Goal: Information Seeking & Learning: Learn about a topic

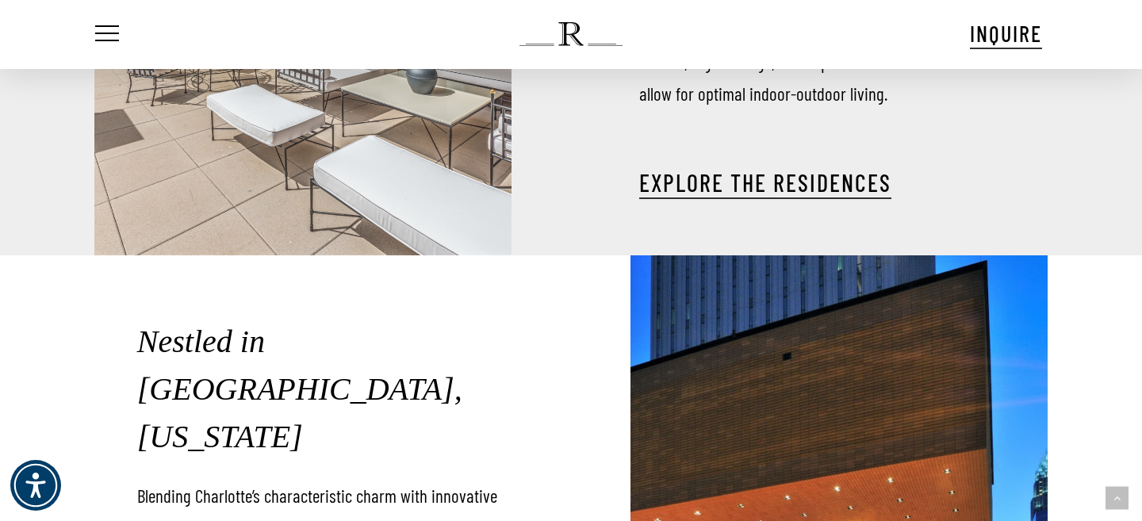
scroll to position [1884, 0]
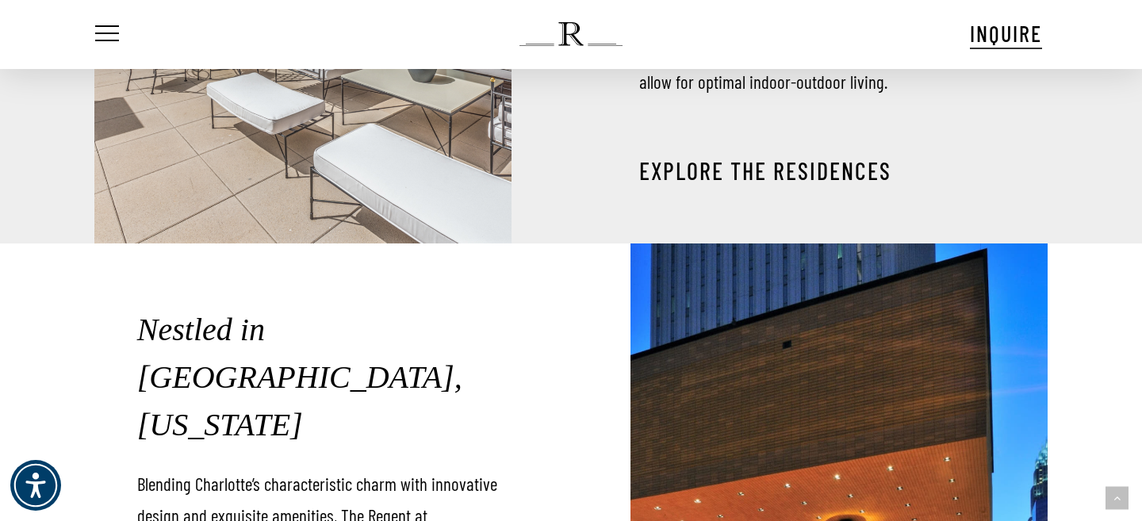
click at [752, 156] on link "EXPLORE THE RESIDENCES" at bounding box center [765, 170] width 252 height 29
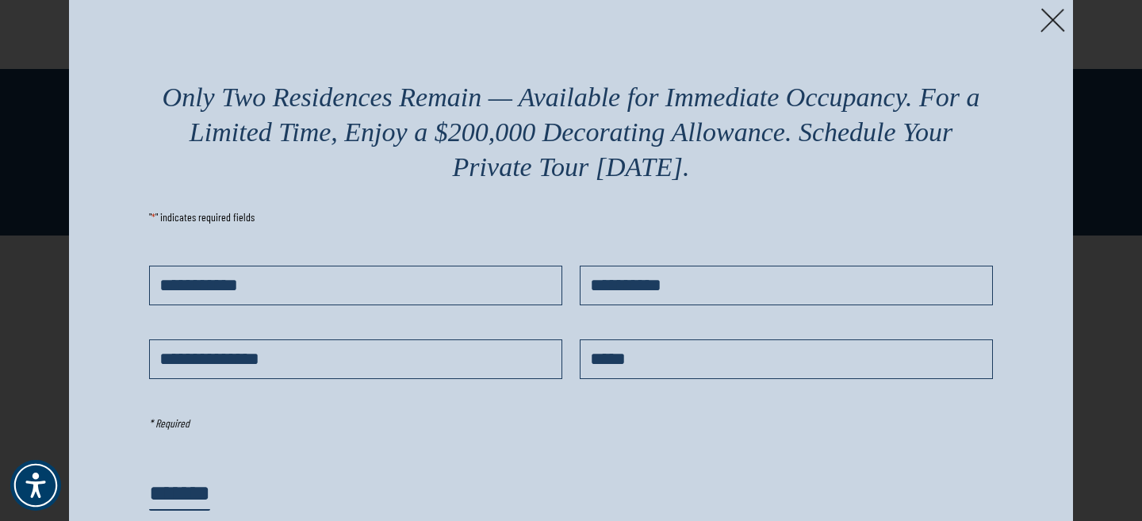
click at [1062, 19] on img at bounding box center [1053, 20] width 25 height 25
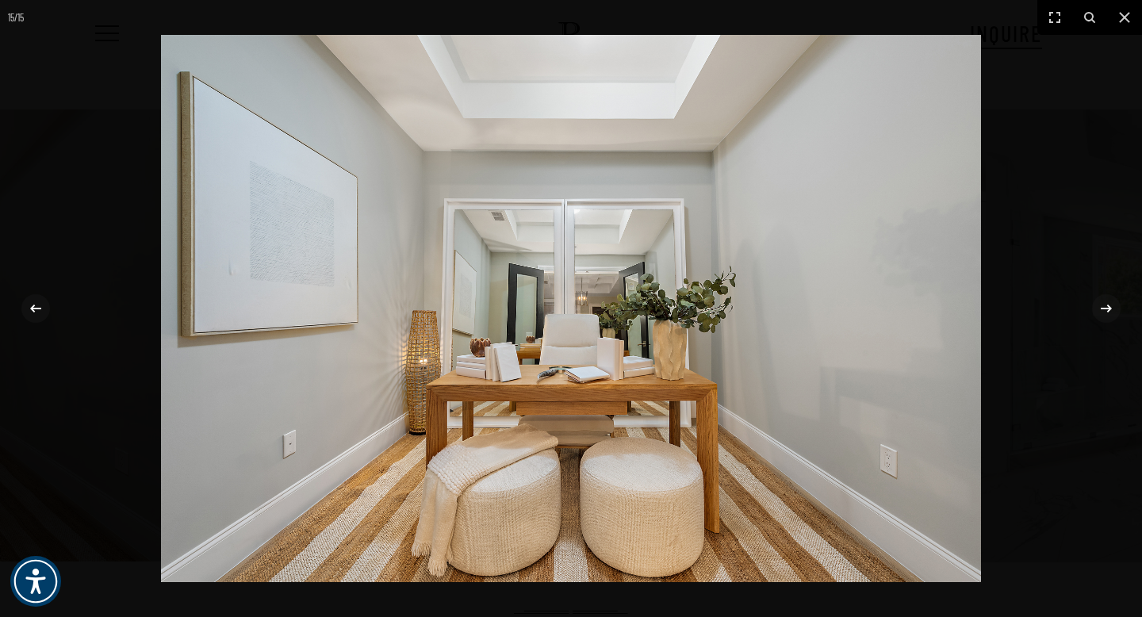
click at [86, 357] on div at bounding box center [571, 308] width 1142 height 617
click at [48, 312] on div at bounding box center [36, 309] width 30 height 30
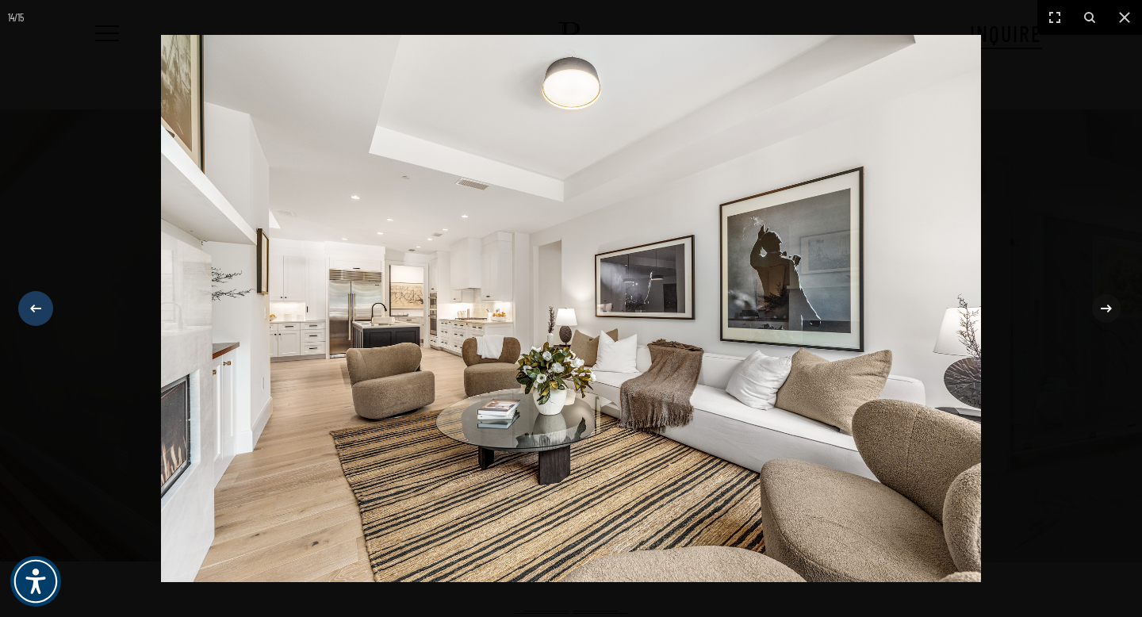
click at [48, 312] on div at bounding box center [36, 309] width 30 height 30
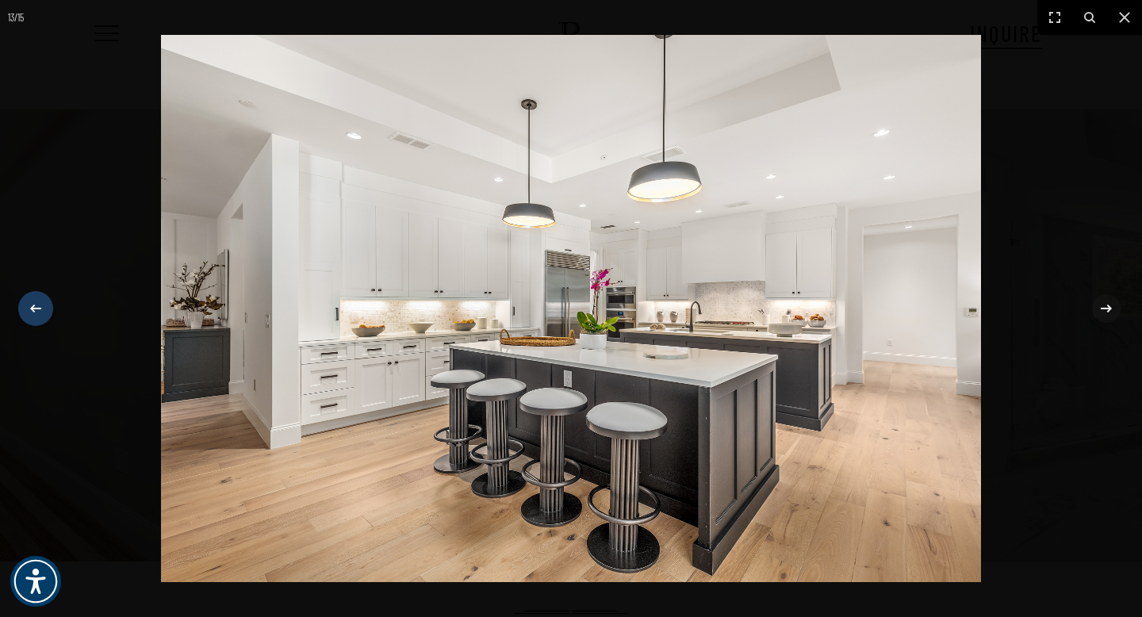
click at [48, 312] on div at bounding box center [36, 309] width 30 height 30
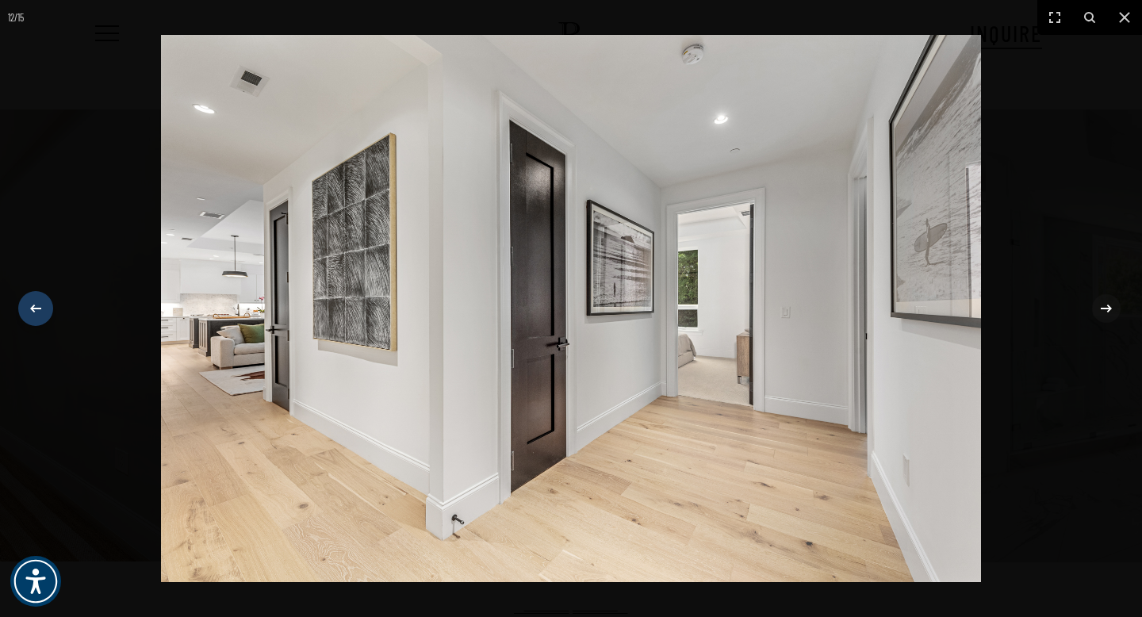
click at [48, 313] on div at bounding box center [36, 309] width 30 height 30
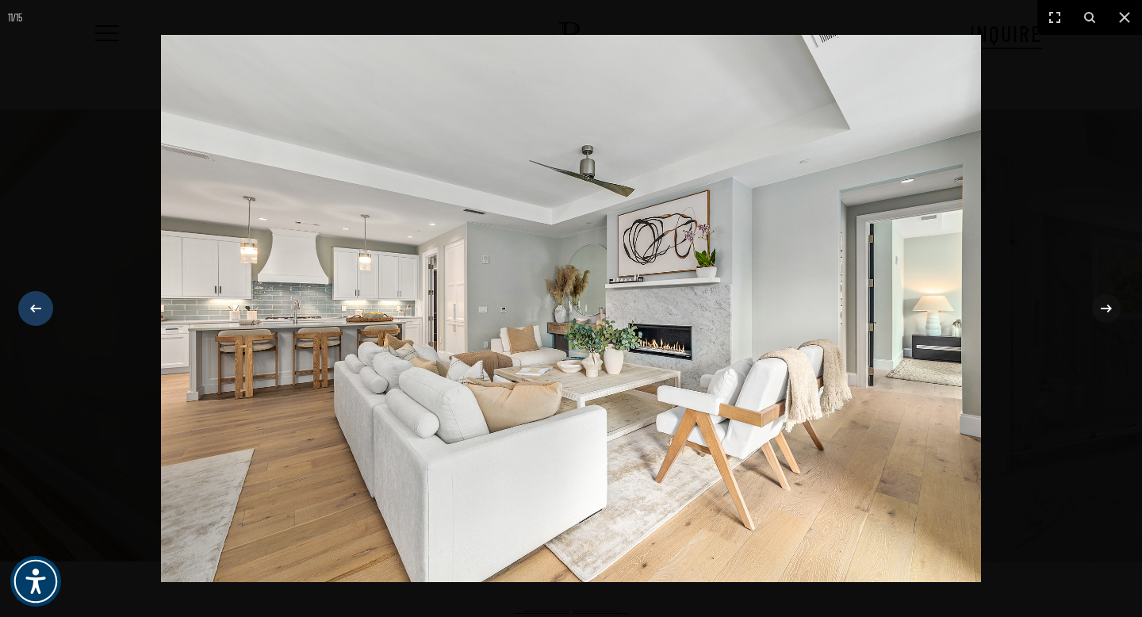
click at [49, 315] on div at bounding box center [36, 309] width 30 height 30
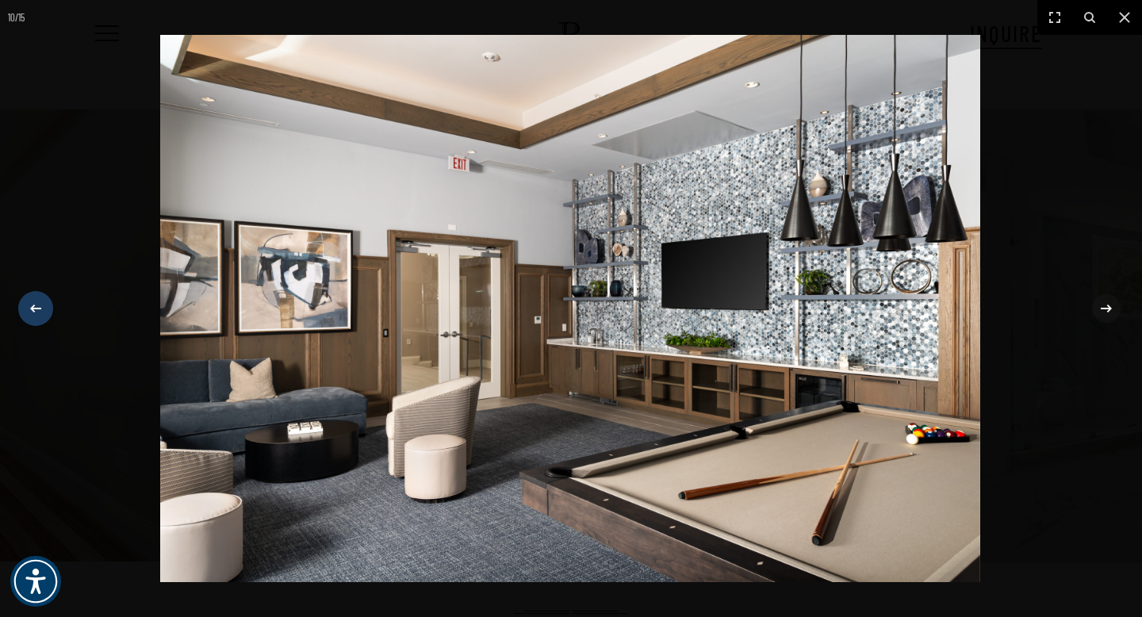
click at [49, 315] on div at bounding box center [36, 309] width 30 height 30
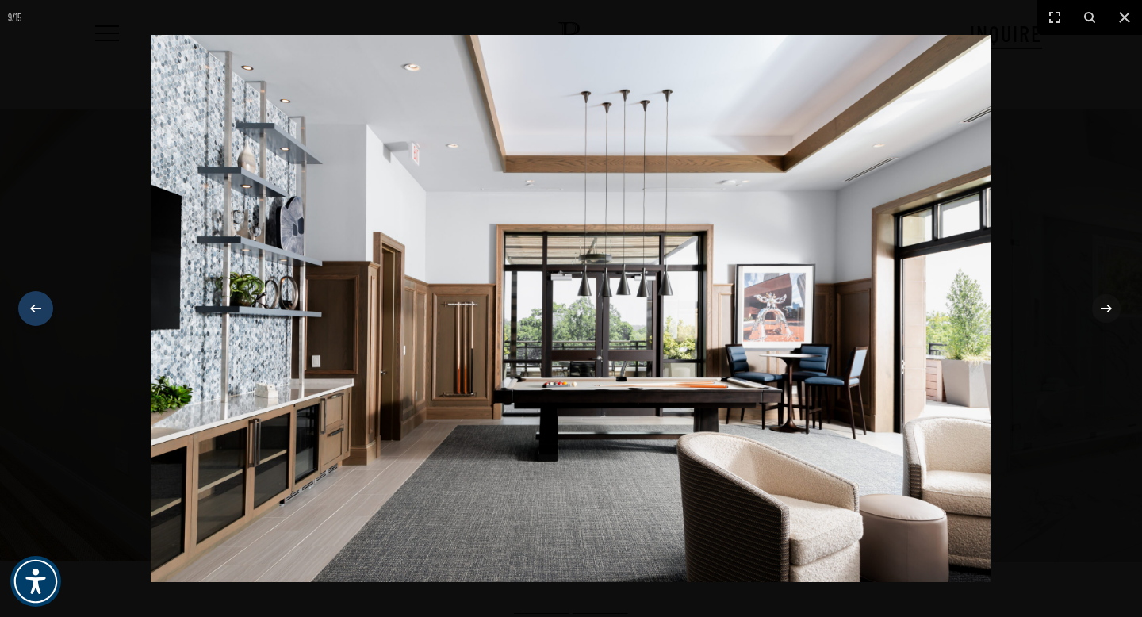
click at [49, 315] on div at bounding box center [36, 309] width 30 height 30
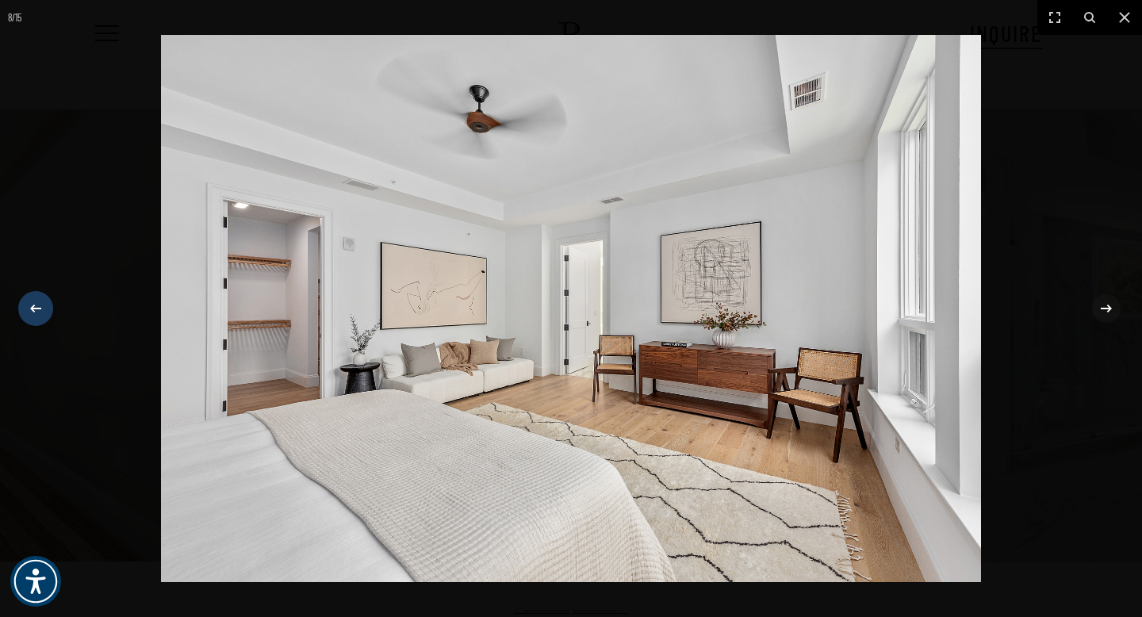
click at [49, 315] on div at bounding box center [36, 309] width 30 height 30
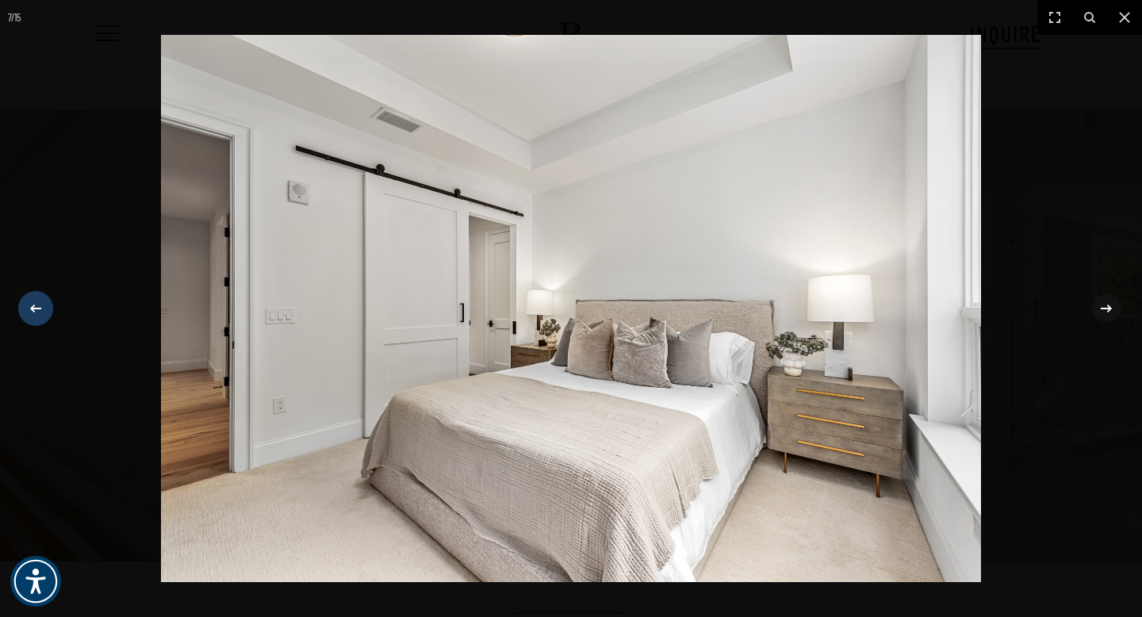
click at [49, 315] on div at bounding box center [36, 309] width 30 height 30
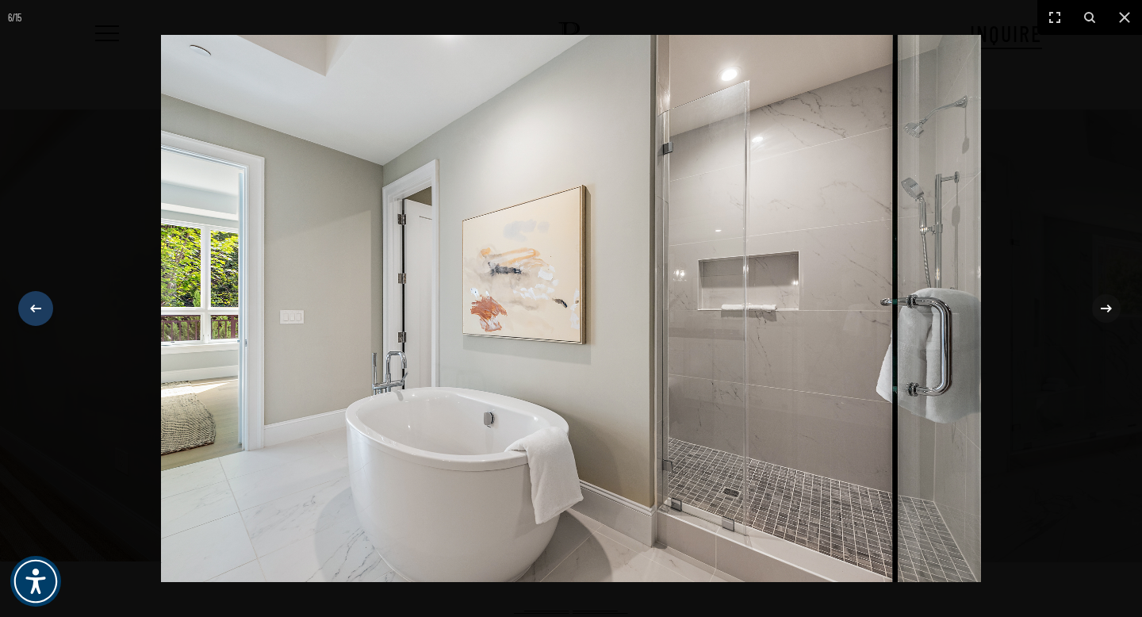
click at [52, 318] on button at bounding box center [44, 308] width 56 height 79
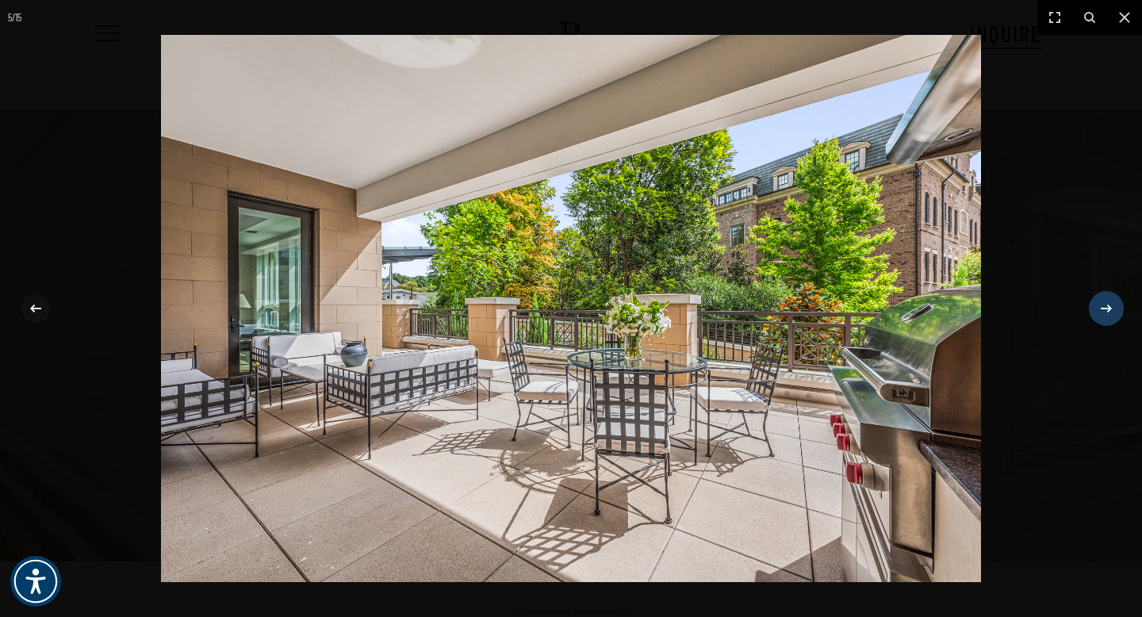
click at [1111, 309] on icon at bounding box center [1106, 309] width 11 height 8
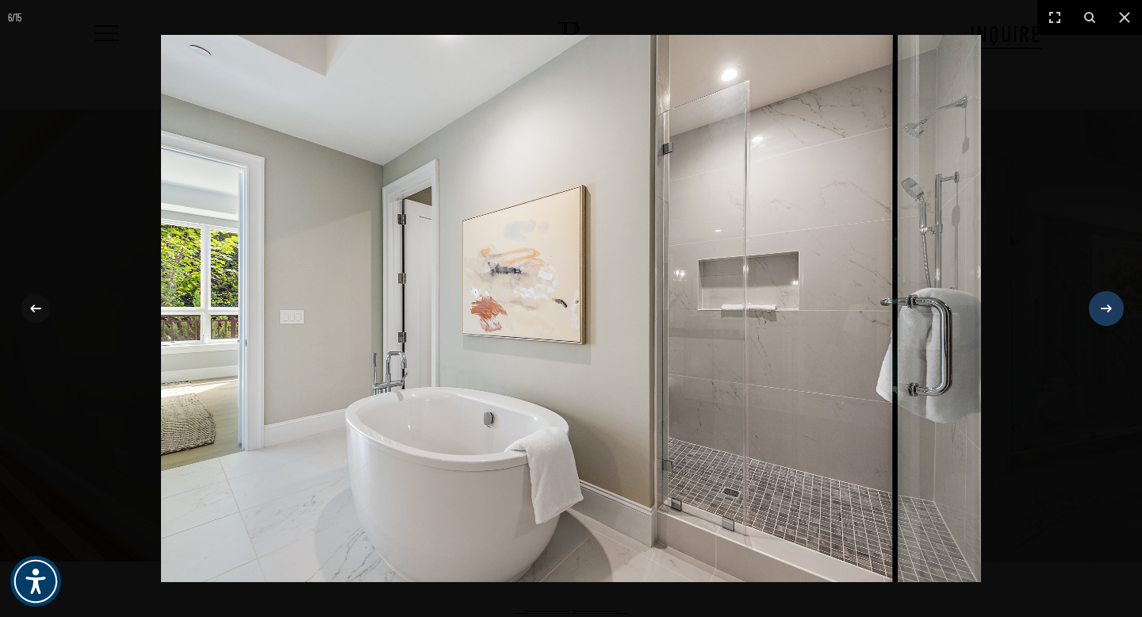
click at [1111, 309] on icon at bounding box center [1106, 309] width 11 height 8
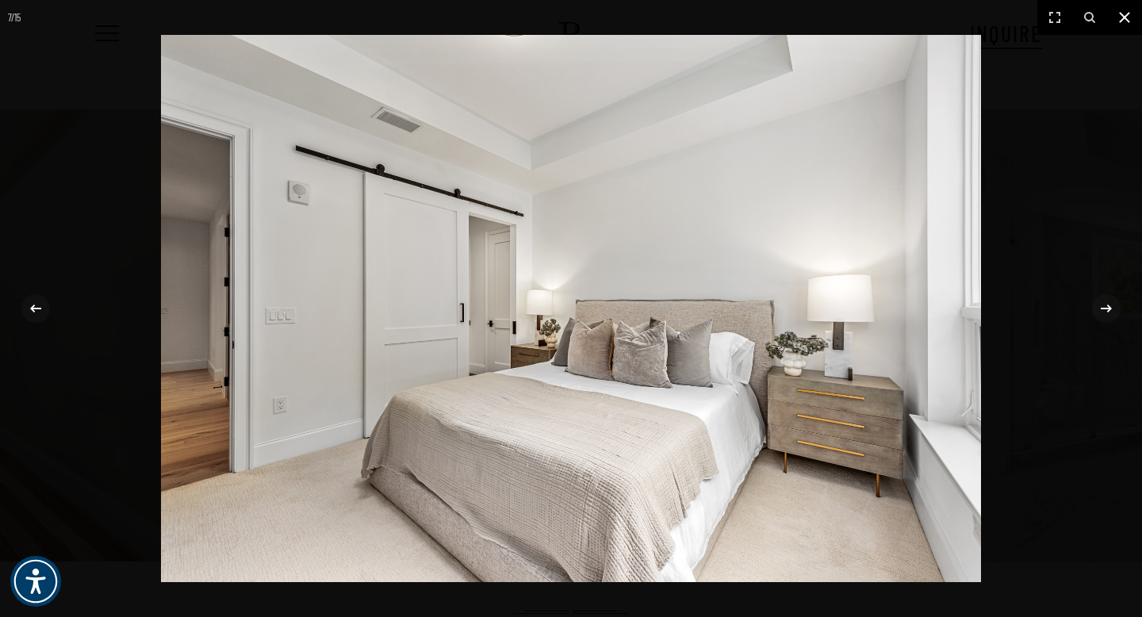
click at [1121, 23] on icon at bounding box center [1124, 17] width 19 height 19
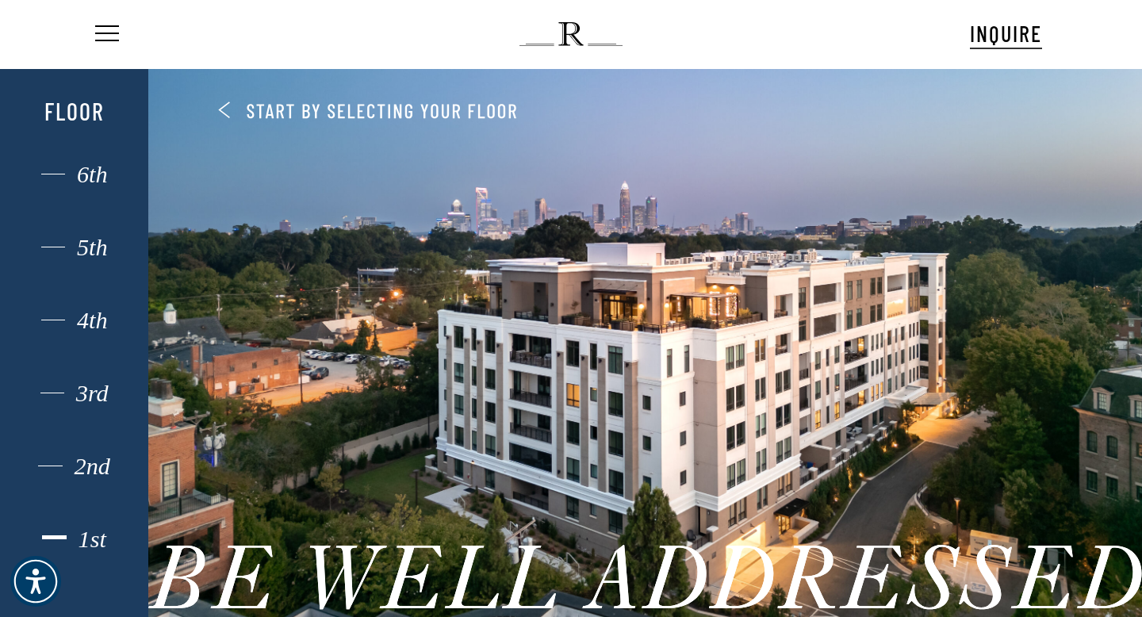
click at [83, 520] on div "1st" at bounding box center [74, 539] width 103 height 21
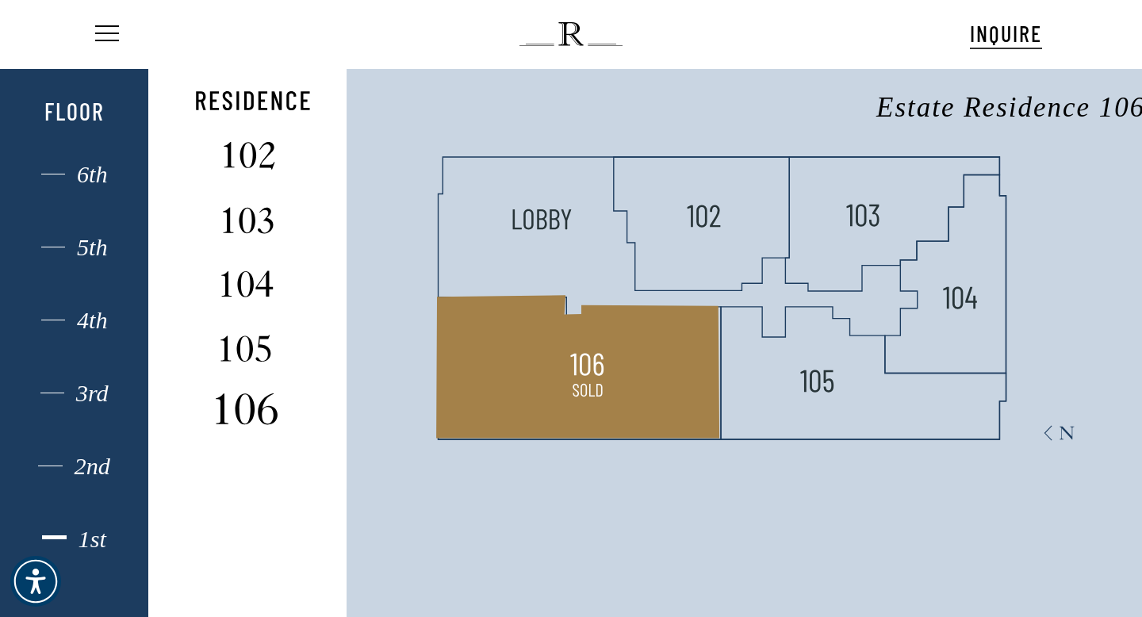
click at [241, 409] on img at bounding box center [250, 408] width 106 height 42
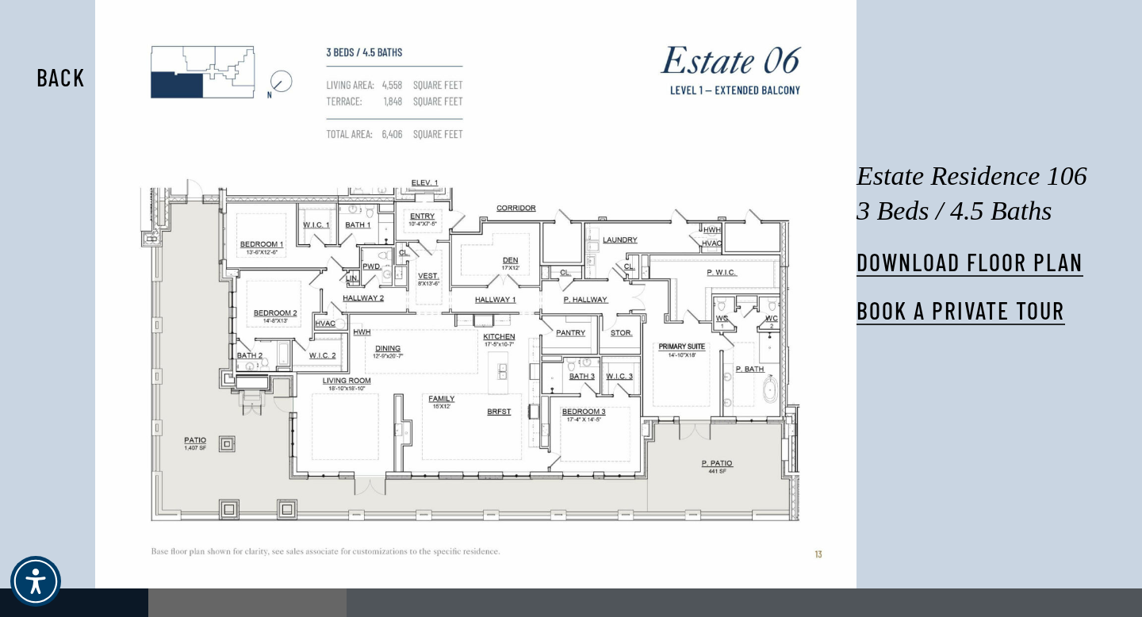
click at [66, 79] on button "Back" at bounding box center [61, 77] width 100 height 36
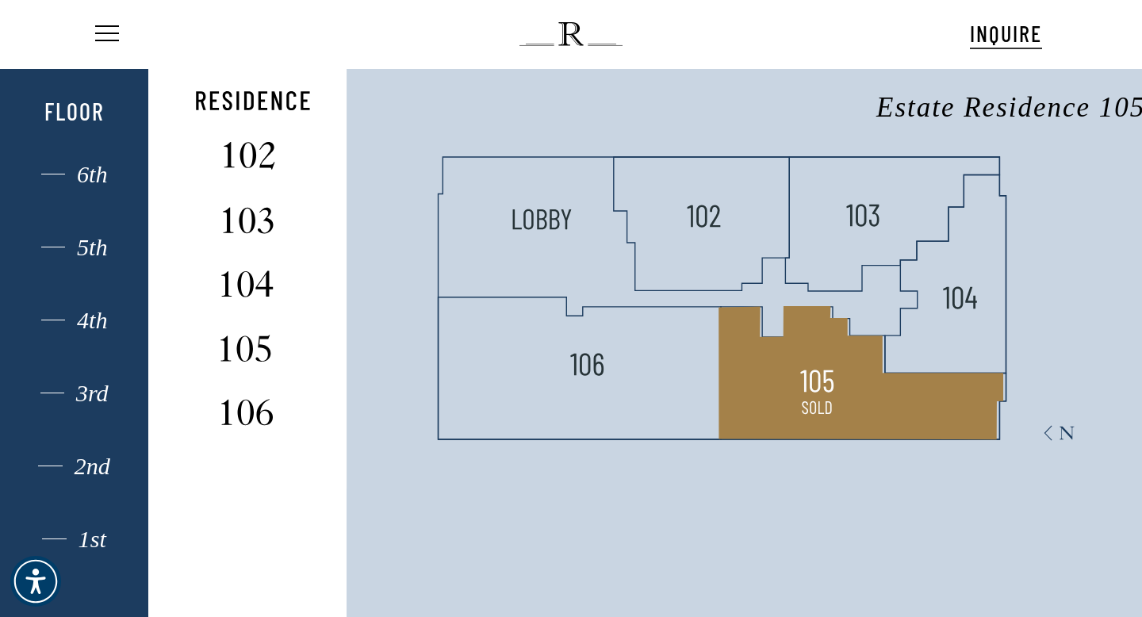
click at [855, 384] on polygon at bounding box center [862, 372] width 285 height 133
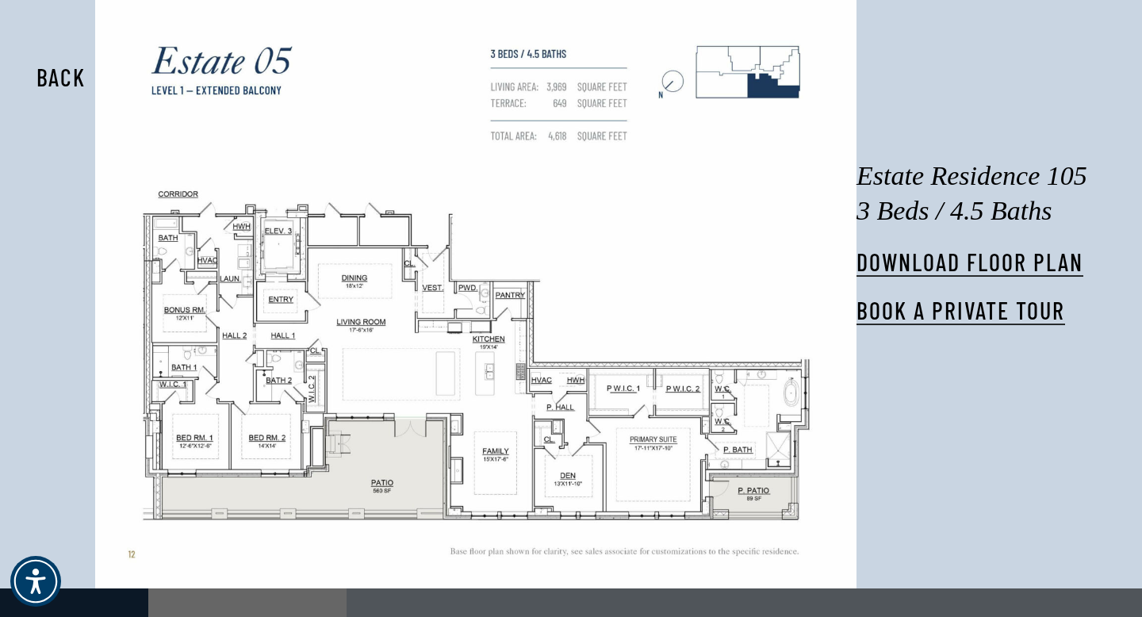
click at [47, 75] on button "Back" at bounding box center [61, 77] width 100 height 36
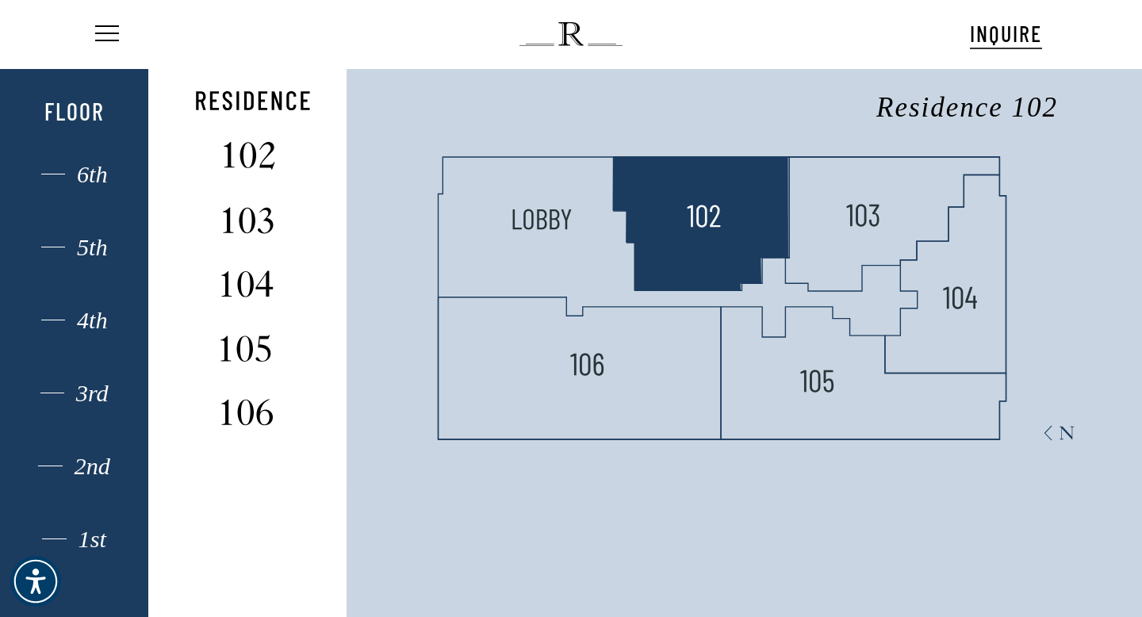
click at [737, 211] on polygon at bounding box center [702, 224] width 176 height 134
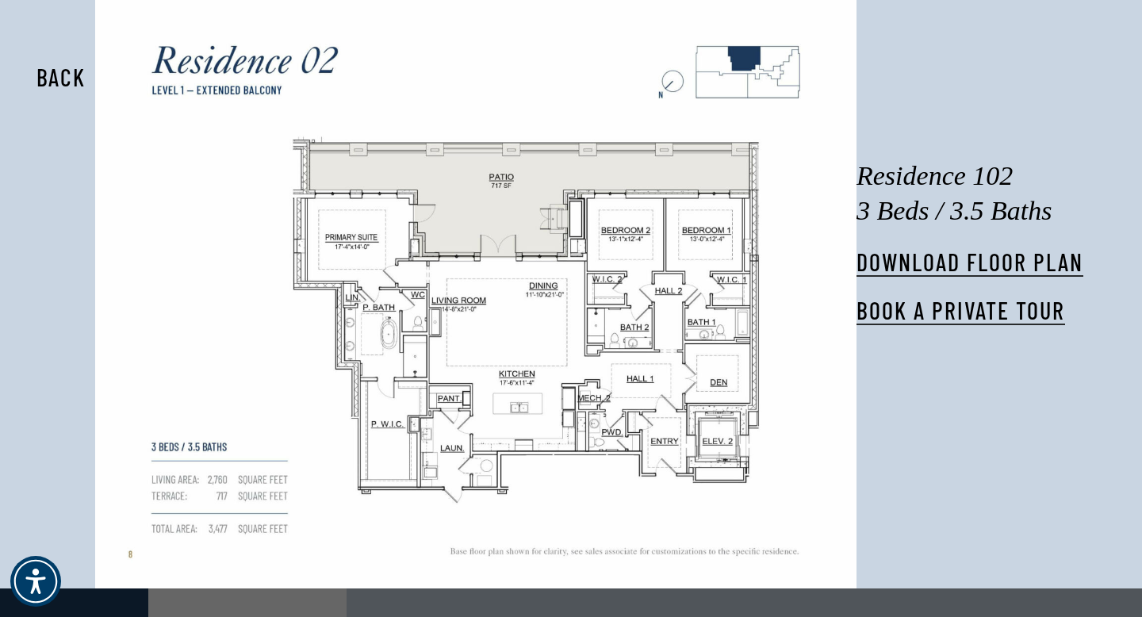
click at [50, 76] on button "Back" at bounding box center [61, 77] width 100 height 36
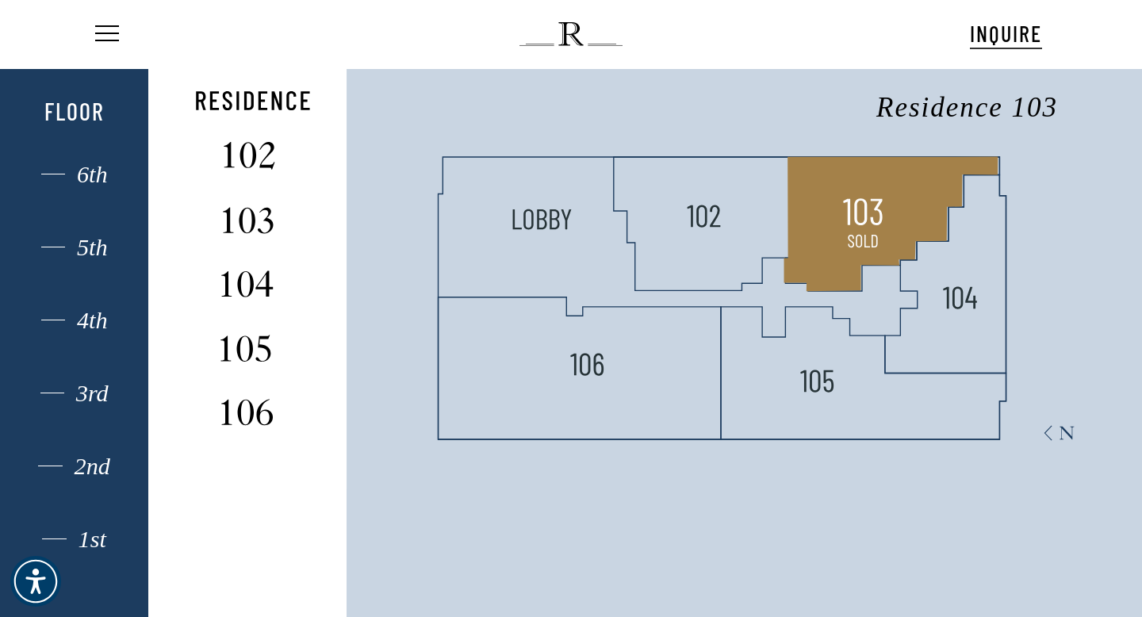
click at [873, 213] on img at bounding box center [864, 213] width 42 height 42
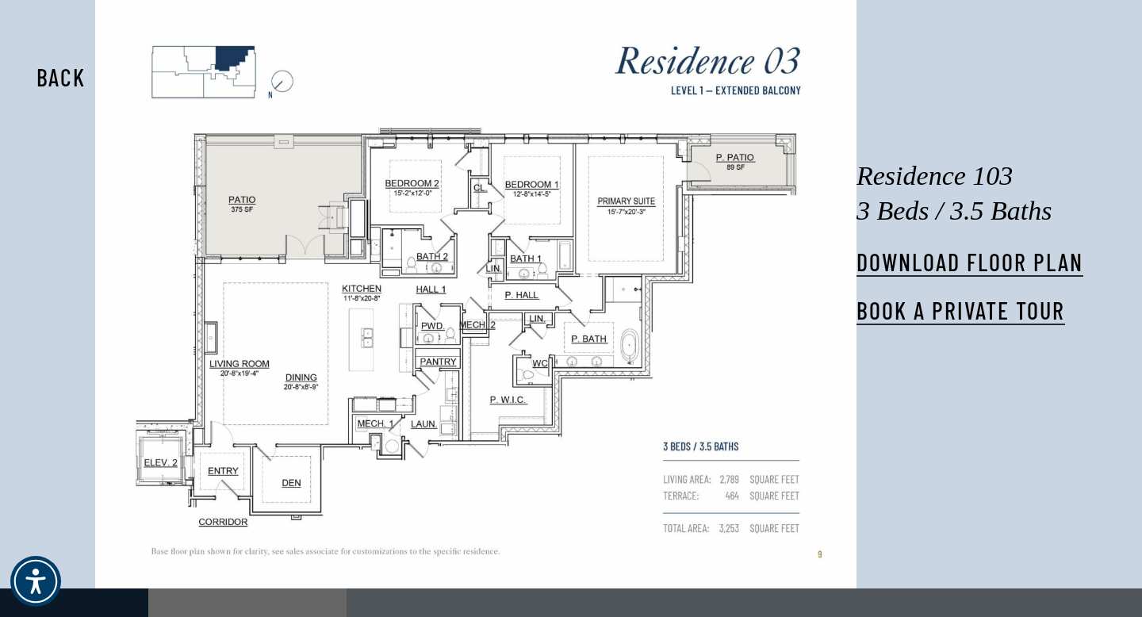
click at [76, 75] on button "Back" at bounding box center [61, 77] width 100 height 36
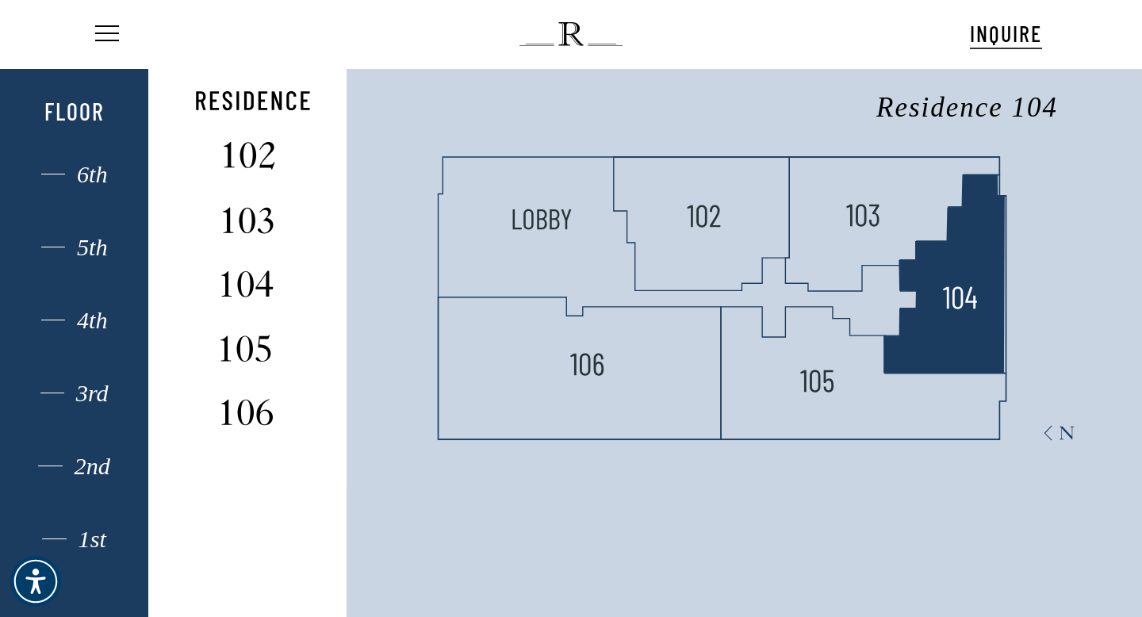
click at [970, 267] on polygon at bounding box center [945, 274] width 121 height 199
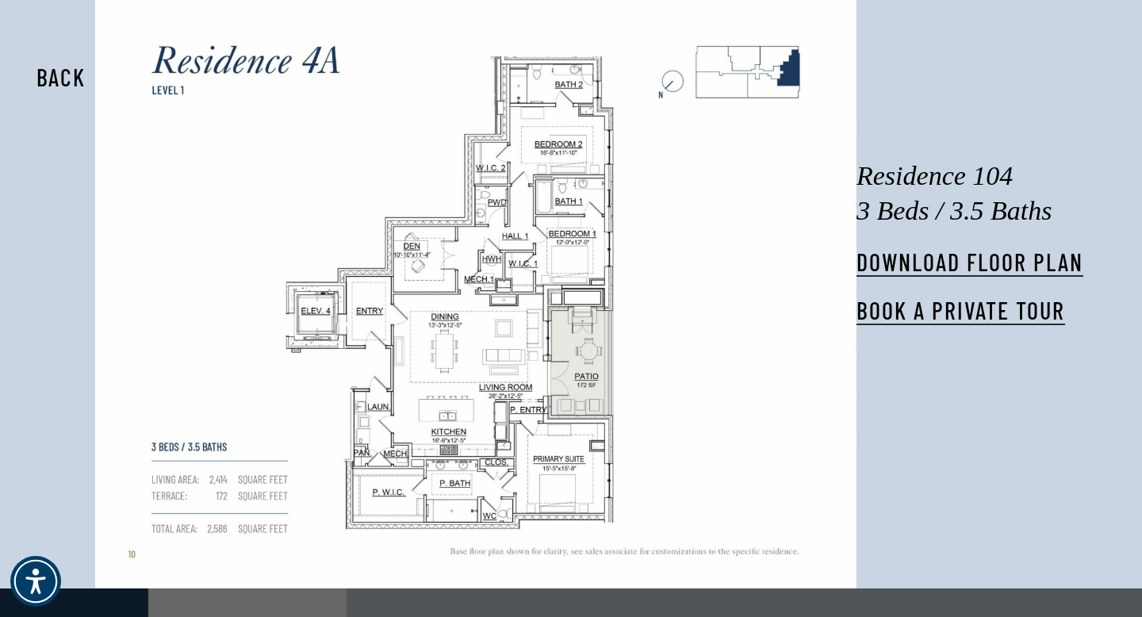
click at [57, 83] on button "Back" at bounding box center [61, 77] width 100 height 36
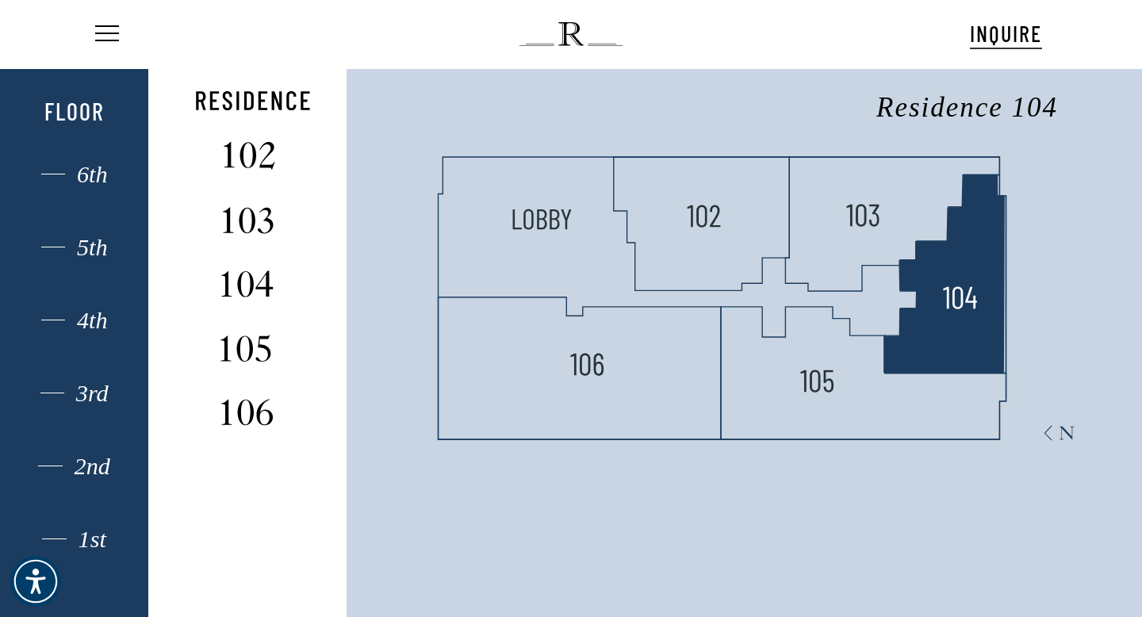
click at [935, 267] on polygon at bounding box center [945, 274] width 121 height 199
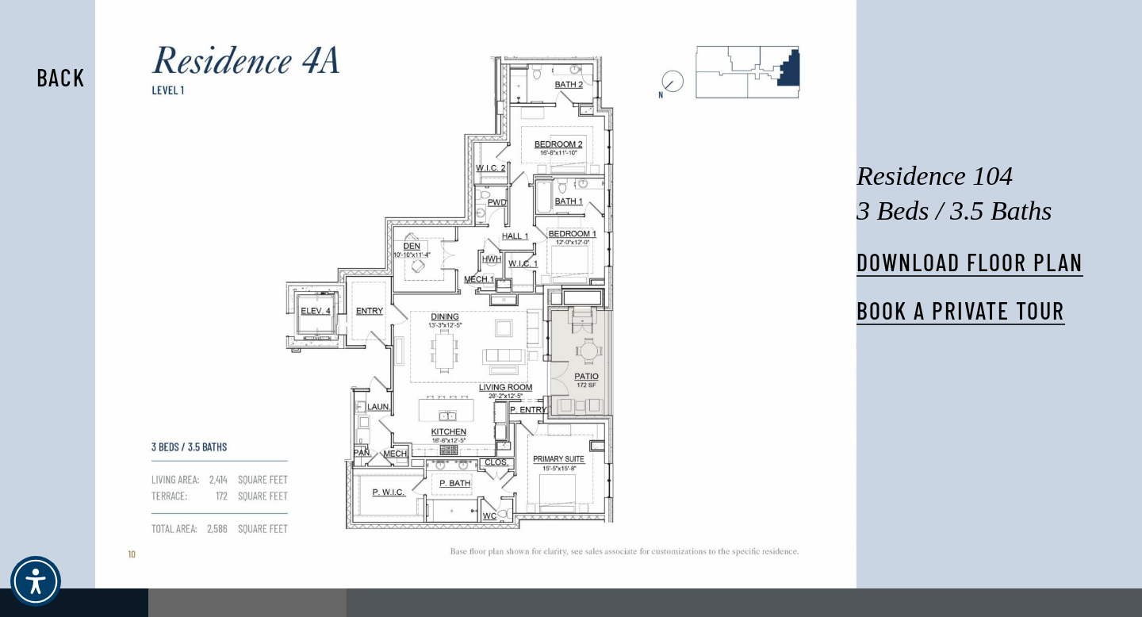
click at [52, 82] on button "Back" at bounding box center [61, 77] width 100 height 36
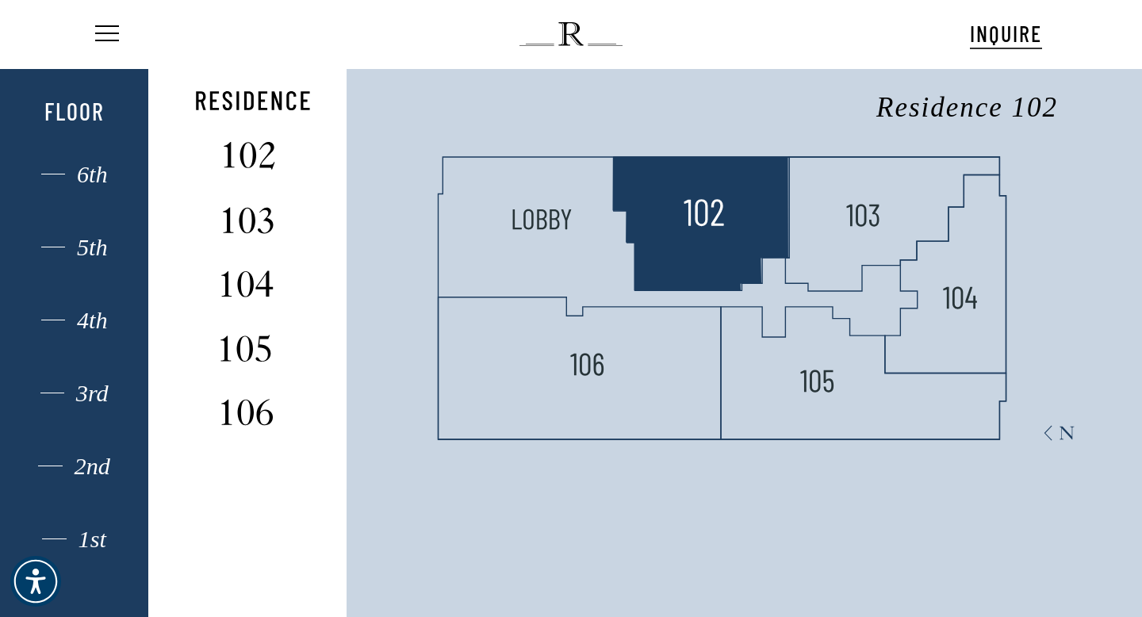
click at [701, 228] on img at bounding box center [703, 214] width 42 height 42
